Goal: Communication & Community: Participate in discussion

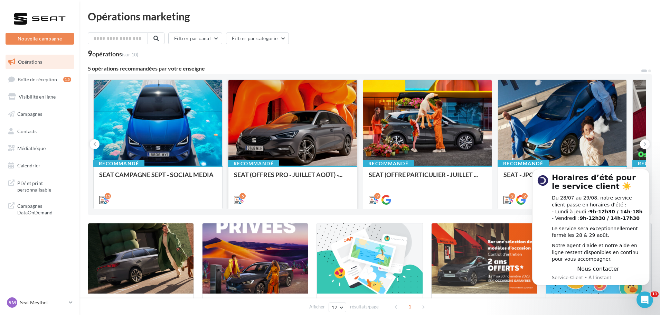
click at [307, 122] on div at bounding box center [292, 123] width 128 height 86
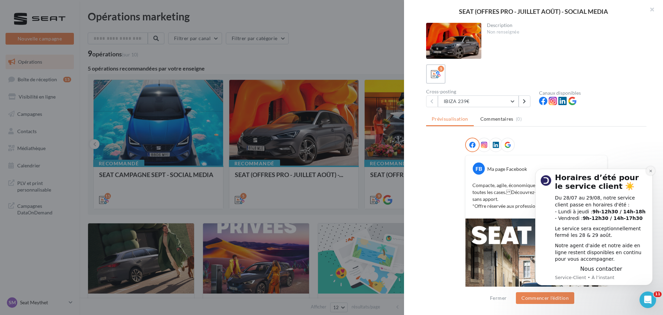
click at [650, 172] on icon "Dismiss notification" at bounding box center [651, 171] width 4 height 4
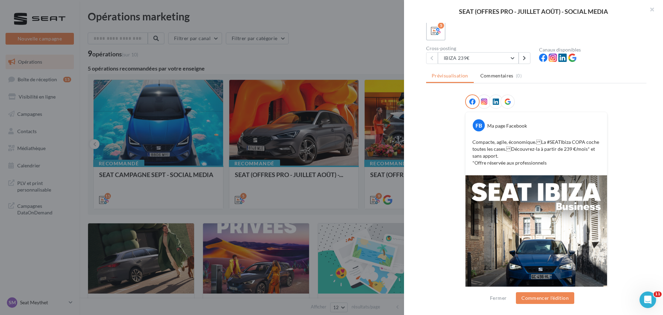
scroll to position [43, 0]
click at [528, 54] on button at bounding box center [525, 58] width 12 height 12
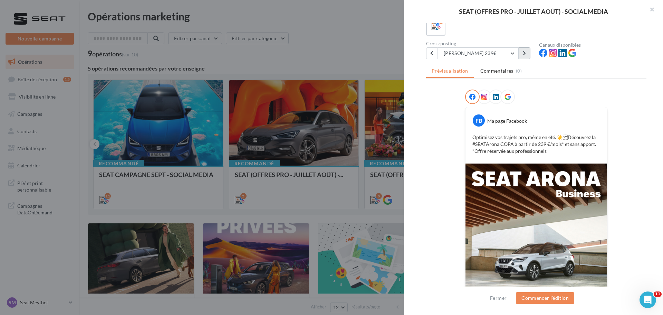
scroll to position [36, 0]
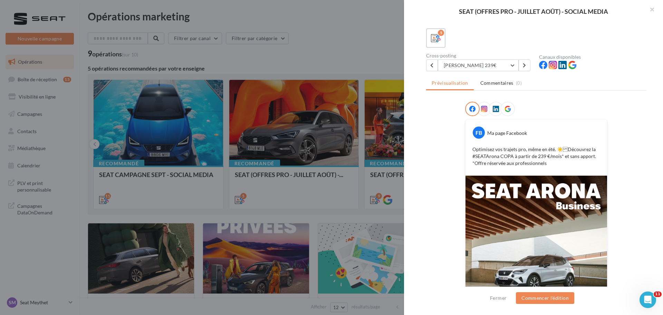
click at [531, 68] on div "[PERSON_NAME] 239€ IBIZA 239€ ARONA 239€ ATECA 399€ [PERSON_NAME] ST 289€ LEON …" at bounding box center [479, 65] width 107 height 12
click at [526, 68] on button at bounding box center [525, 65] width 12 height 12
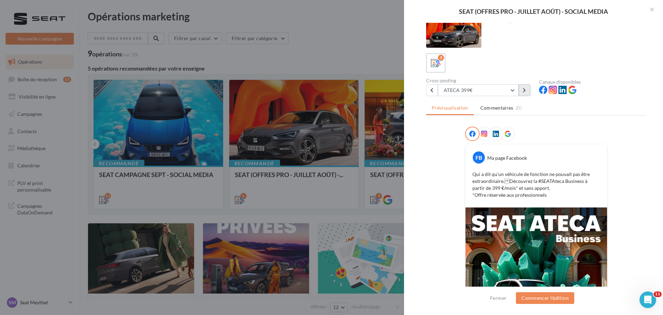
scroll to position [0, 0]
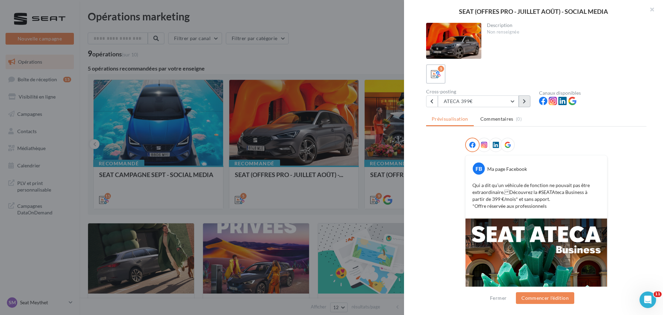
click at [527, 105] on button at bounding box center [525, 101] width 12 height 12
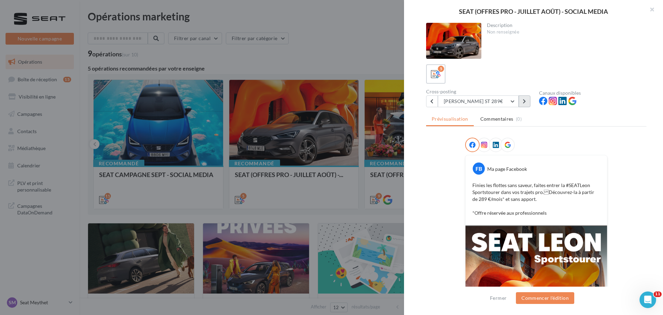
click at [524, 104] on button at bounding box center [525, 101] width 12 height 12
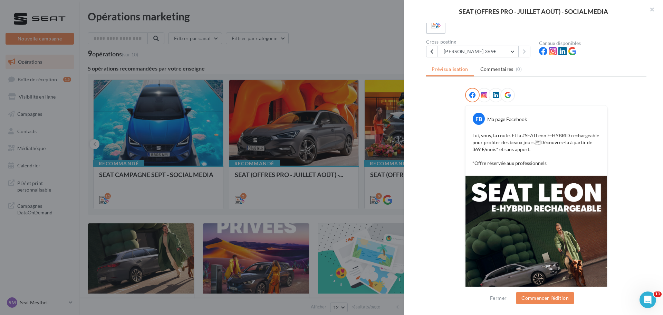
scroll to position [15, 0]
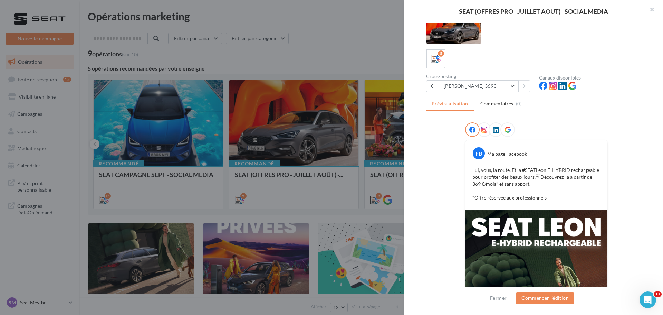
click at [208, 165] on div at bounding box center [331, 157] width 663 height 315
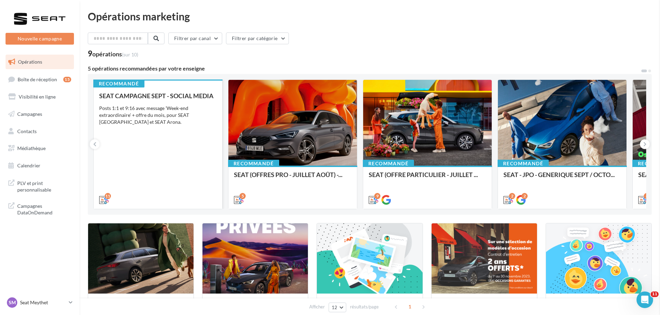
click at [186, 145] on div "SEAT CAMPAGNE SEPT - SOCIAL MEDIA Posts 1:1 et 9:16 avec message 'Week-end extr…" at bounding box center [157, 147] width 117 height 110
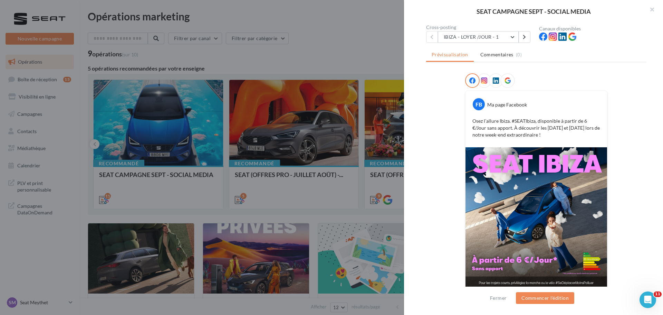
scroll to position [70, 0]
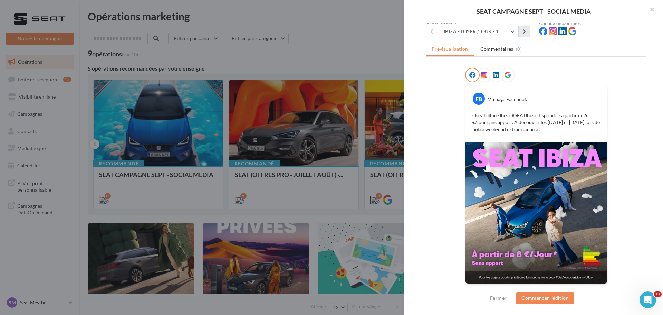
click at [529, 34] on button at bounding box center [525, 32] width 12 height 12
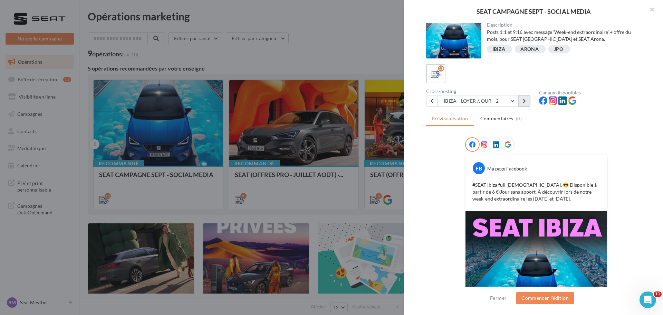
scroll to position [0, 0]
click at [524, 102] on icon at bounding box center [524, 101] width 3 height 5
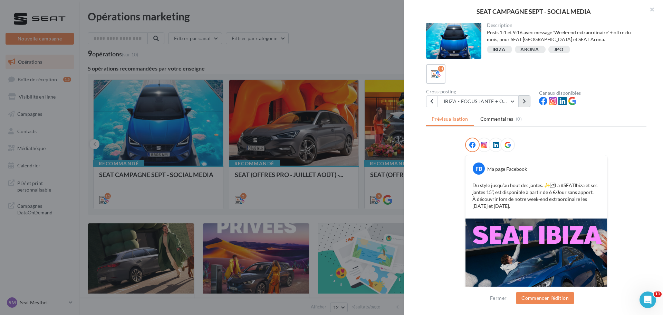
scroll to position [77, 0]
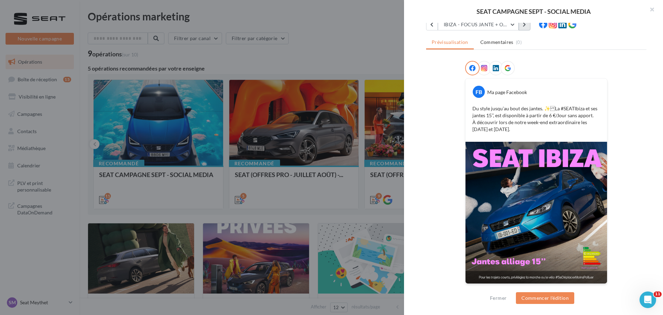
click at [525, 26] on icon at bounding box center [524, 24] width 3 height 5
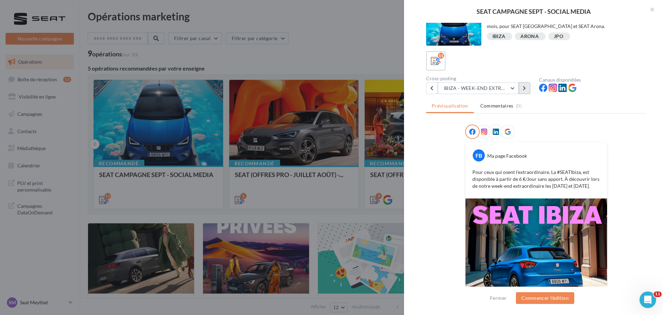
scroll to position [0, 0]
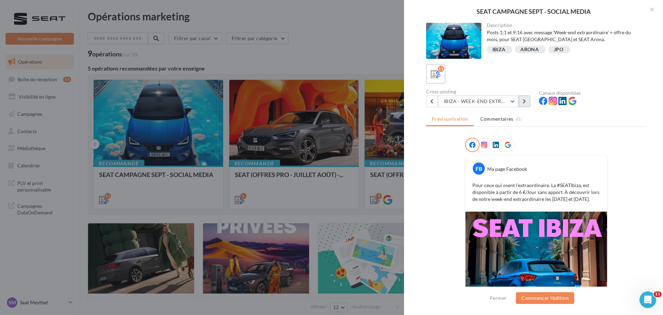
click at [525, 102] on icon at bounding box center [524, 101] width 3 height 5
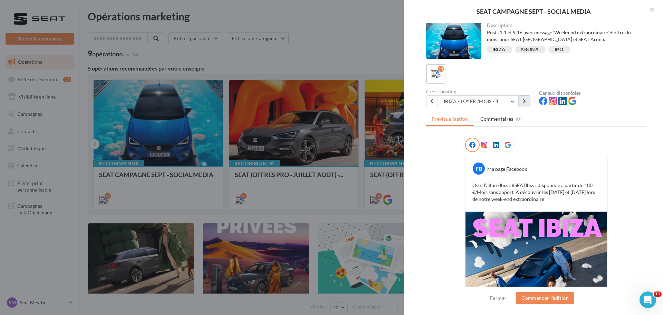
click at [523, 104] on button at bounding box center [525, 101] width 12 height 12
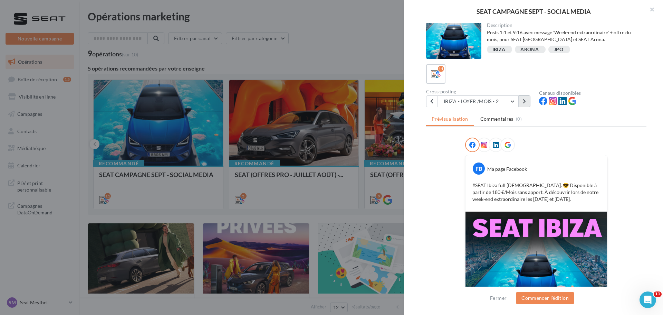
click at [529, 104] on button at bounding box center [525, 101] width 12 height 12
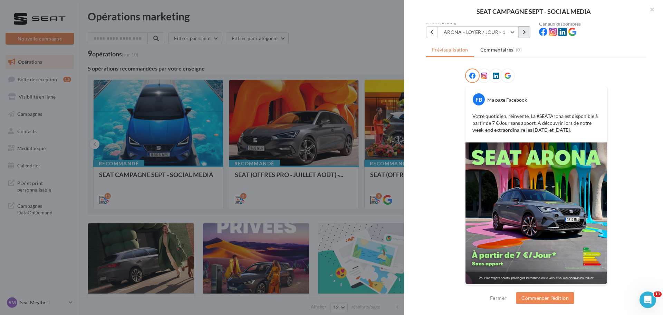
scroll to position [70, 0]
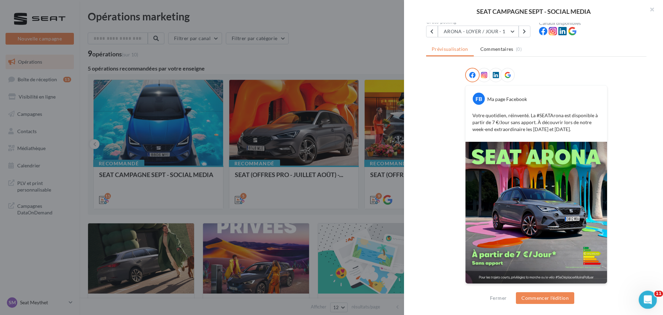
click at [642, 297] on icon "Ouvrir le Messenger Intercom" at bounding box center [646, 298] width 11 height 11
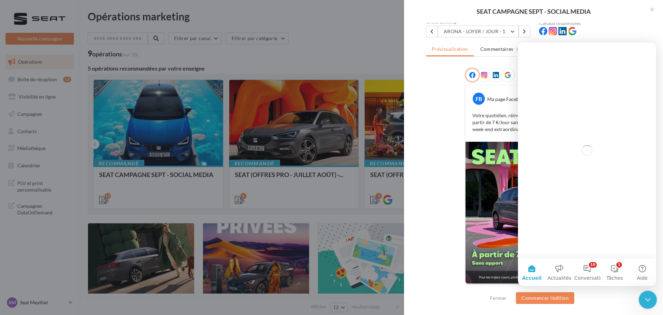
scroll to position [0, 0]
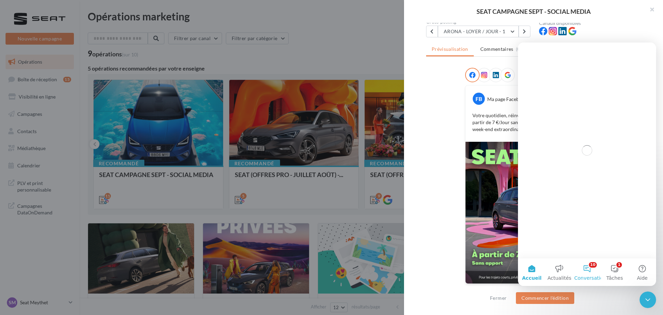
click at [591, 271] on button "10 Conversations" at bounding box center [587, 272] width 28 height 28
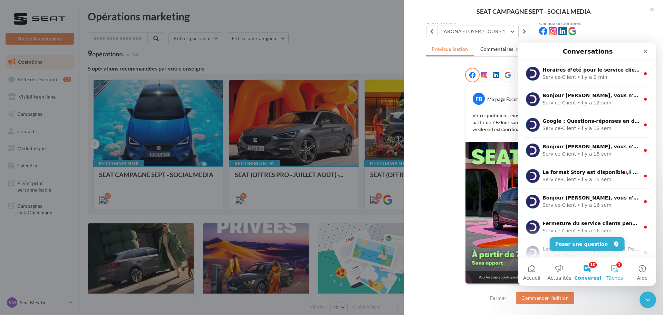
click at [623, 269] on button "1 Tâches" at bounding box center [615, 272] width 28 height 28
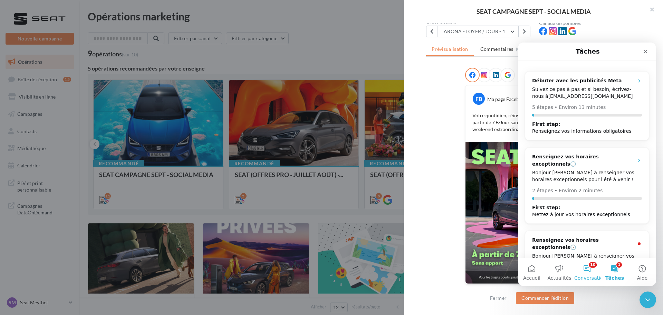
click at [590, 270] on button "10 Conversations" at bounding box center [587, 272] width 28 height 28
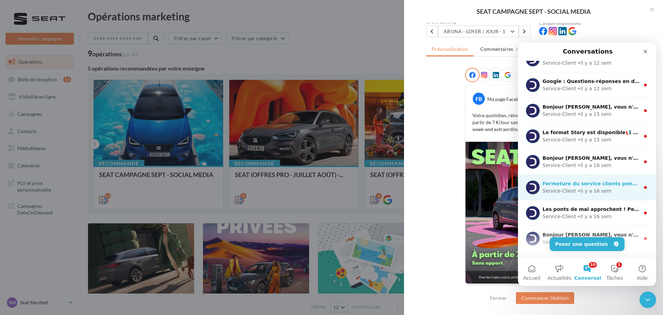
scroll to position [86, 0]
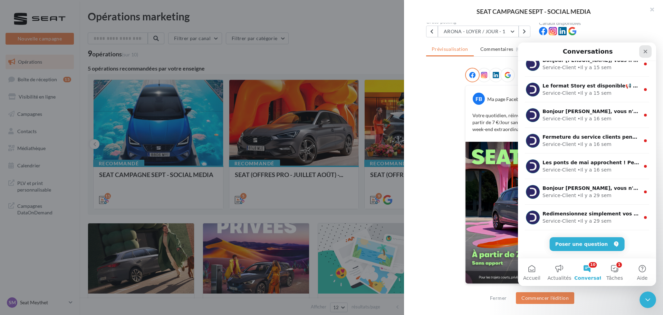
click at [642, 50] on div "Fermer" at bounding box center [645, 51] width 12 height 12
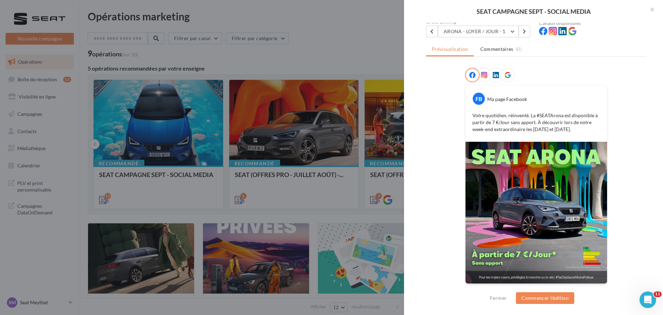
scroll to position [0, 0]
click at [653, 297] on div "Ouvrir le Messenger Intercom" at bounding box center [646, 298] width 23 height 23
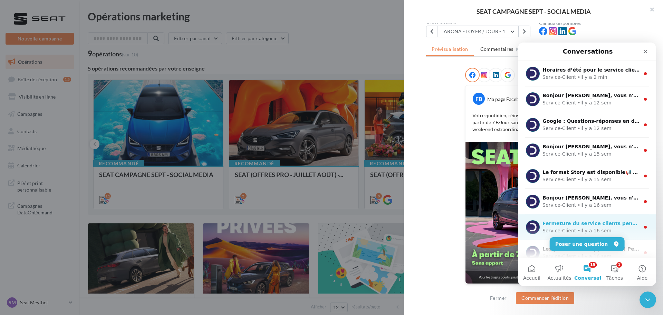
click at [594, 228] on div "• Il y a 16 sem" at bounding box center [594, 230] width 34 height 7
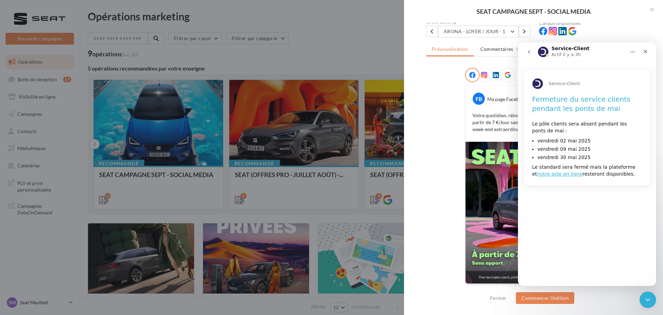
click at [532, 55] on button "go back" at bounding box center [529, 51] width 13 height 13
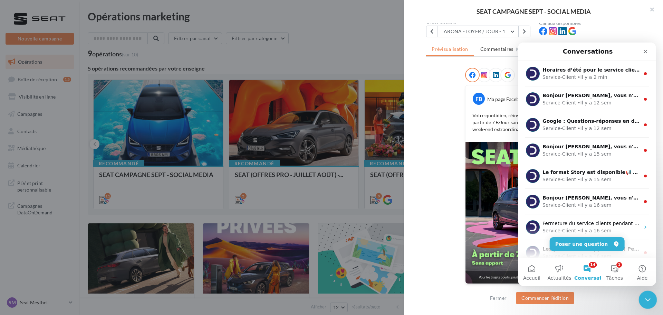
click at [643, 300] on icon "Fermer le Messenger Intercom" at bounding box center [647, 298] width 8 height 8
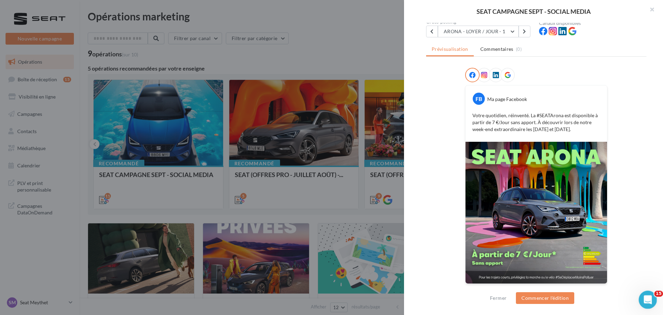
click at [644, 300] on icon "Ouvrir le Messenger Intercom" at bounding box center [646, 298] width 11 height 11
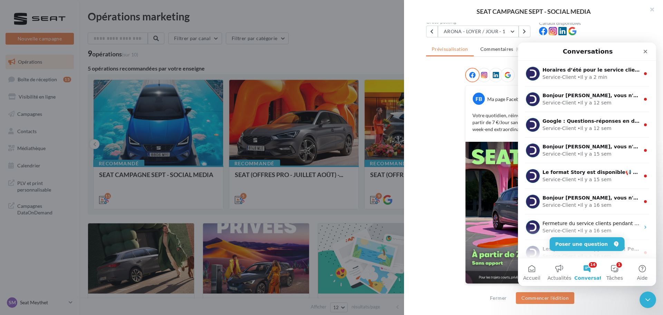
click at [588, 268] on button "14 Conversations" at bounding box center [587, 272] width 28 height 28
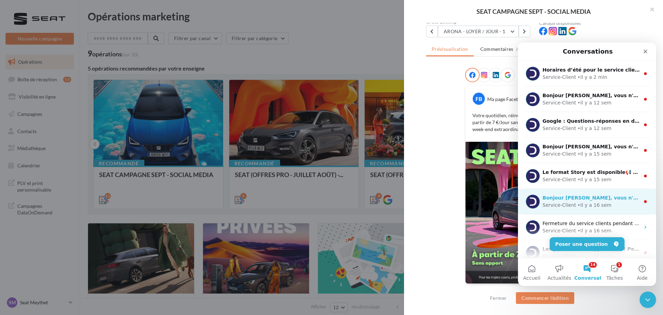
drag, startPoint x: 644, startPoint y: 74, endPoint x: 630, endPoint y: 210, distance: 137.5
click at [630, 210] on ul "Horaires d’été pour le service client ☀️ Du 28/07 au 29/08, notre service clien…" at bounding box center [587, 316] width 138 height 511
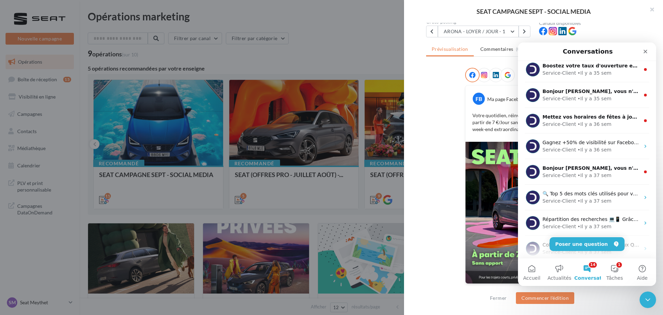
scroll to position [342, 0]
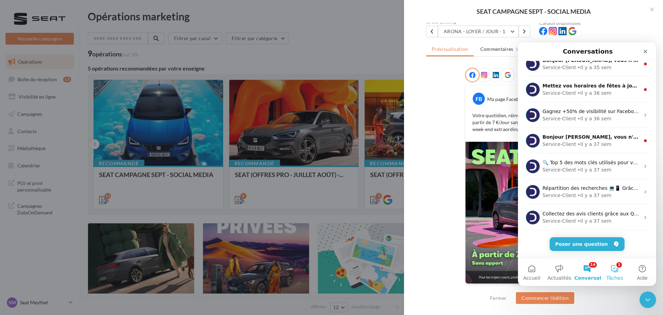
click at [615, 275] on span "Tâches" at bounding box center [614, 277] width 17 height 5
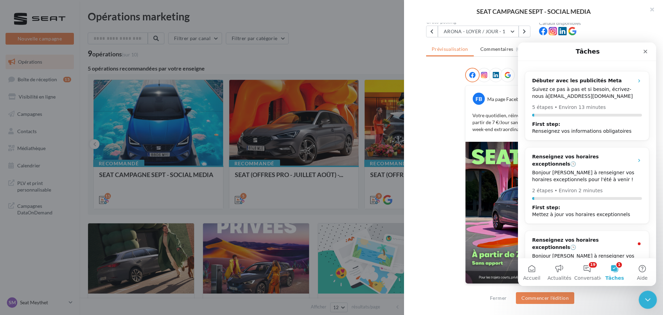
click at [643, 296] on icon "Fermer le Messenger Intercom" at bounding box center [647, 298] width 8 height 8
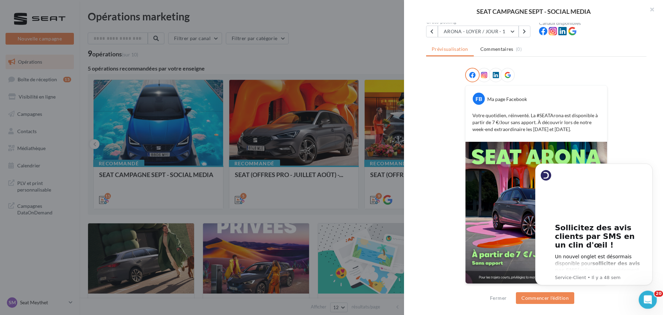
scroll to position [0, 0]
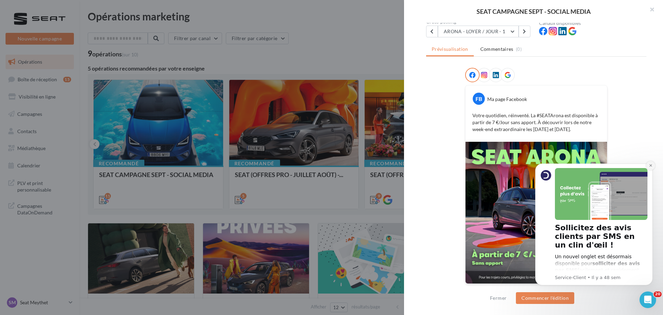
click at [649, 164] on icon "Dismiss notification" at bounding box center [651, 165] width 4 height 4
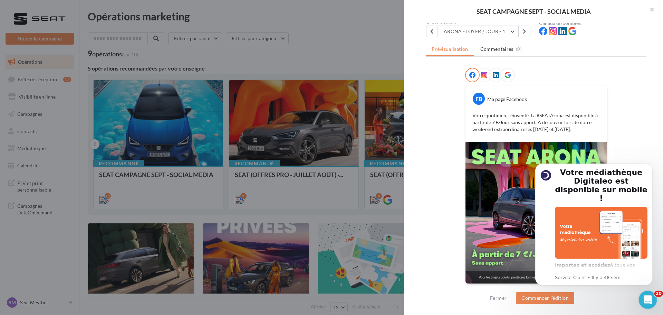
click at [652, 298] on div "Ouvrir le Messenger Intercom" at bounding box center [646, 298] width 23 height 23
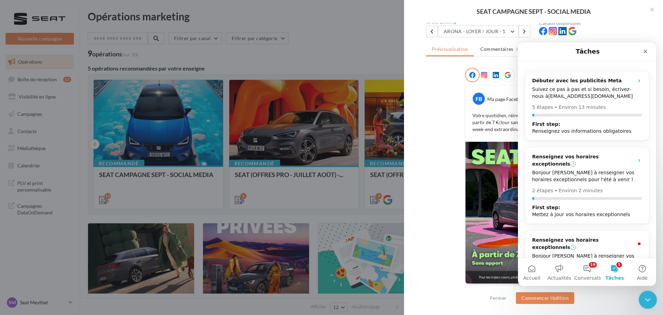
click at [648, 294] on icon "Fermer le Messenger Intercom" at bounding box center [647, 298] width 8 height 8
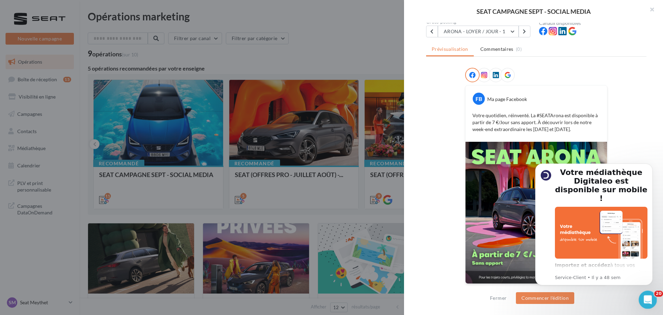
click at [646, 296] on icon "Ouvrir le Messenger Intercom" at bounding box center [646, 298] width 11 height 11
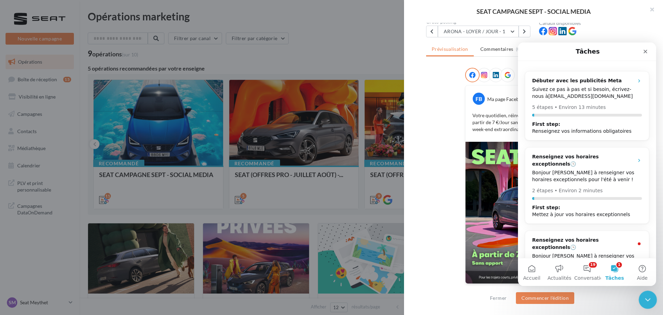
click at [646, 296] on icon "Fermer le Messenger Intercom" at bounding box center [647, 298] width 8 height 8
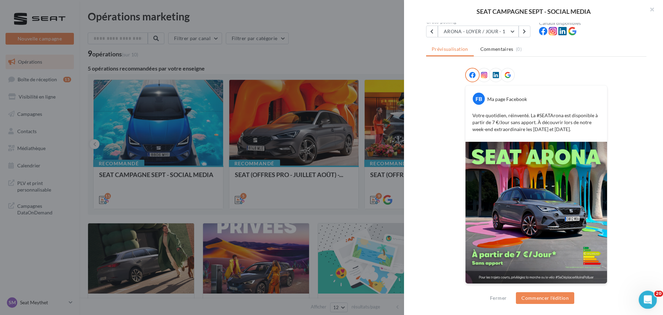
click at [646, 296] on icon "Ouvrir le Messenger Intercom" at bounding box center [646, 298] width 11 height 11
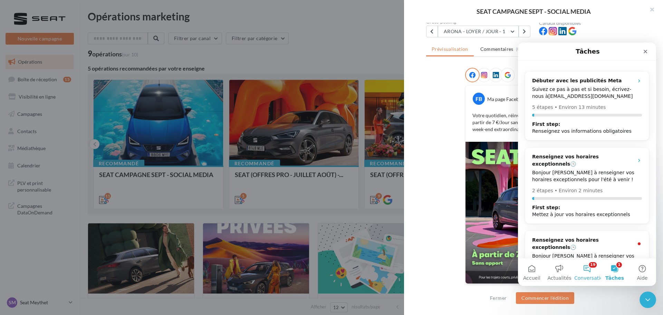
click at [583, 267] on button "19 Conversations" at bounding box center [587, 272] width 28 height 28
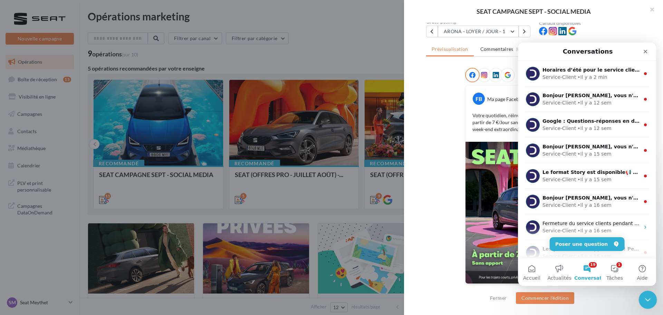
click at [644, 296] on icon "Fermer le Messenger Intercom" at bounding box center [647, 298] width 8 height 8
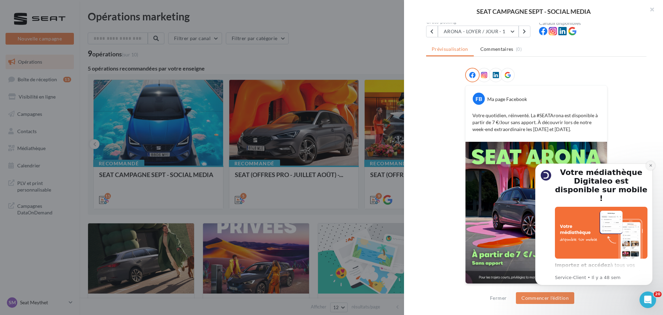
click at [649, 163] on icon "Dismiss notification" at bounding box center [651, 165] width 4 height 4
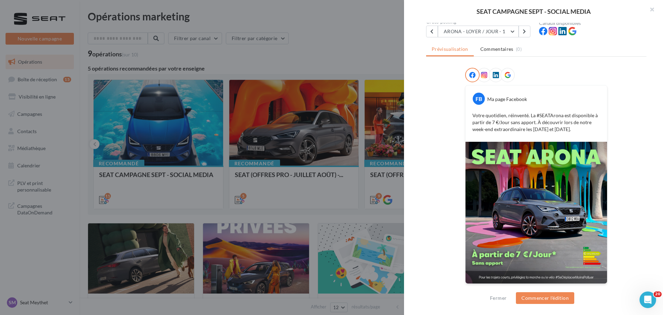
click at [375, 201] on div at bounding box center [331, 157] width 663 height 315
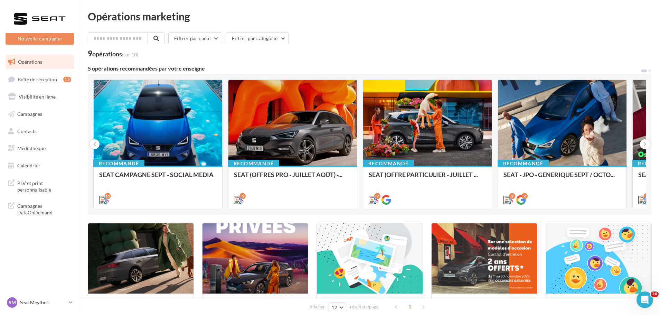
click at [470, 41] on div "Filtrer par canal Filtrer par catégorie" at bounding box center [370, 39] width 564 height 15
click at [557, 56] on div "9 opérations (sur 10)" at bounding box center [370, 54] width 564 height 9
click at [464, 276] on div at bounding box center [483, 258] width 105 height 71
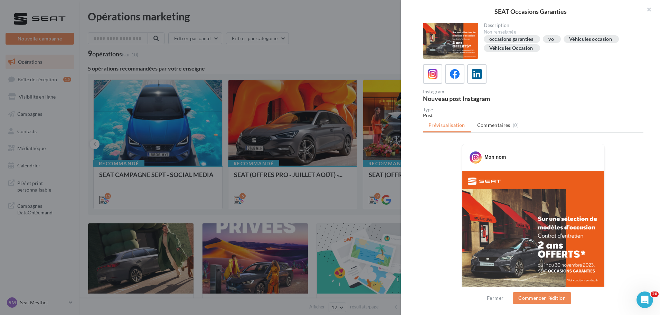
click at [180, 109] on div at bounding box center [330, 157] width 660 height 315
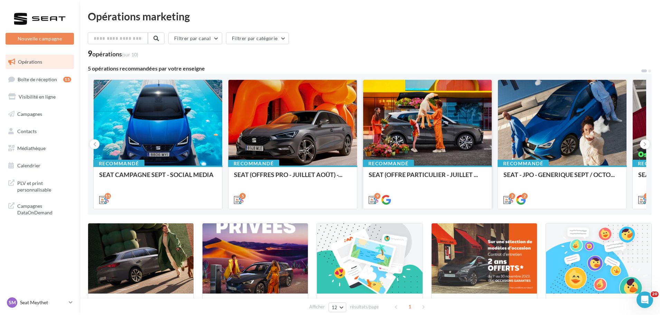
click at [430, 88] on div at bounding box center [427, 123] width 128 height 86
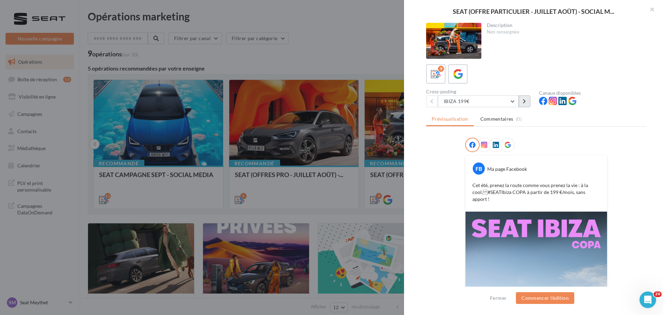
click at [525, 102] on icon at bounding box center [524, 101] width 3 height 5
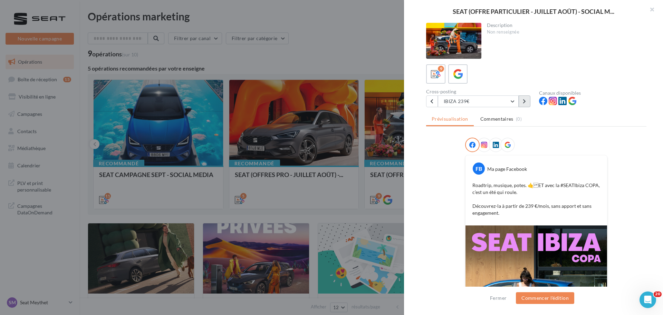
click at [524, 100] on icon at bounding box center [524, 101] width 3 height 5
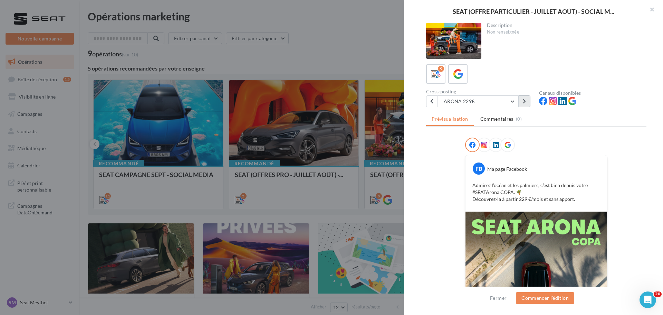
click at [522, 106] on button at bounding box center [525, 101] width 12 height 12
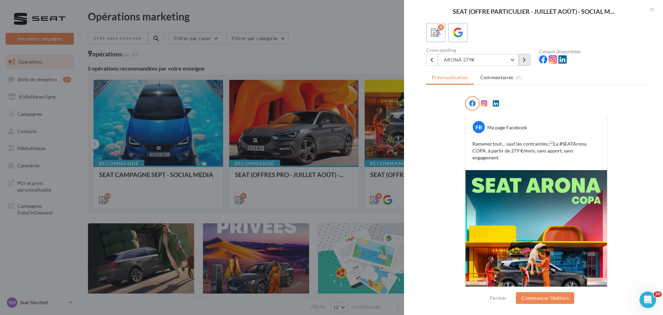
scroll to position [98, 0]
